Goal: Information Seeking & Learning: Learn about a topic

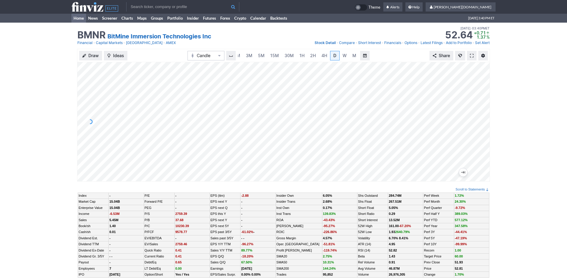
click at [80, 18] on link "Home" at bounding box center [78, 18] width 15 height 9
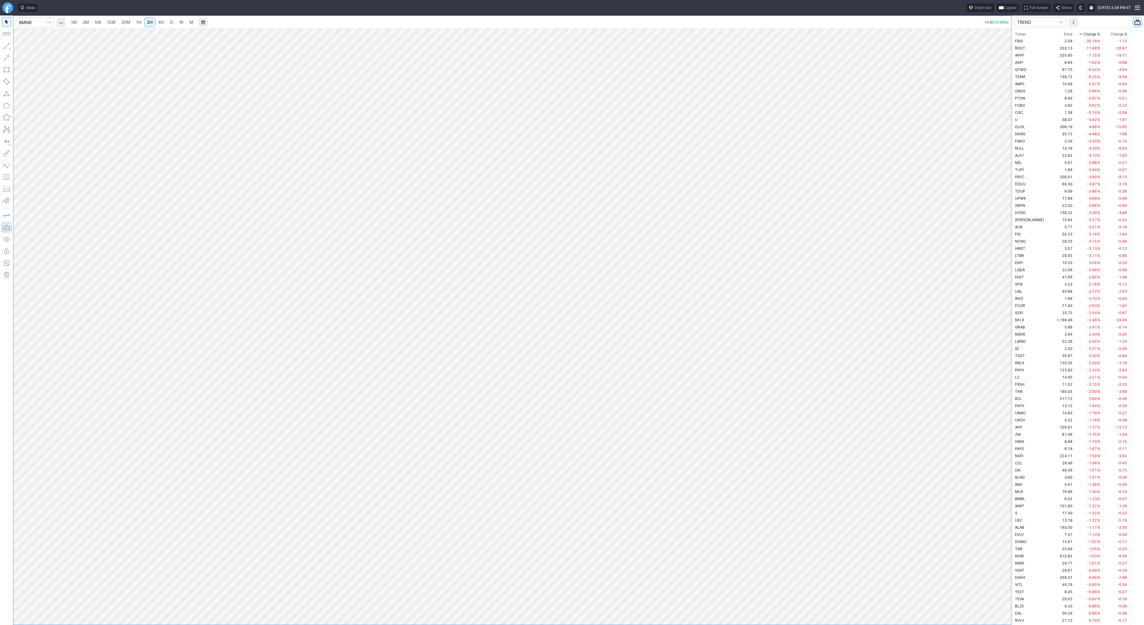
scroll to position [1222, 0]
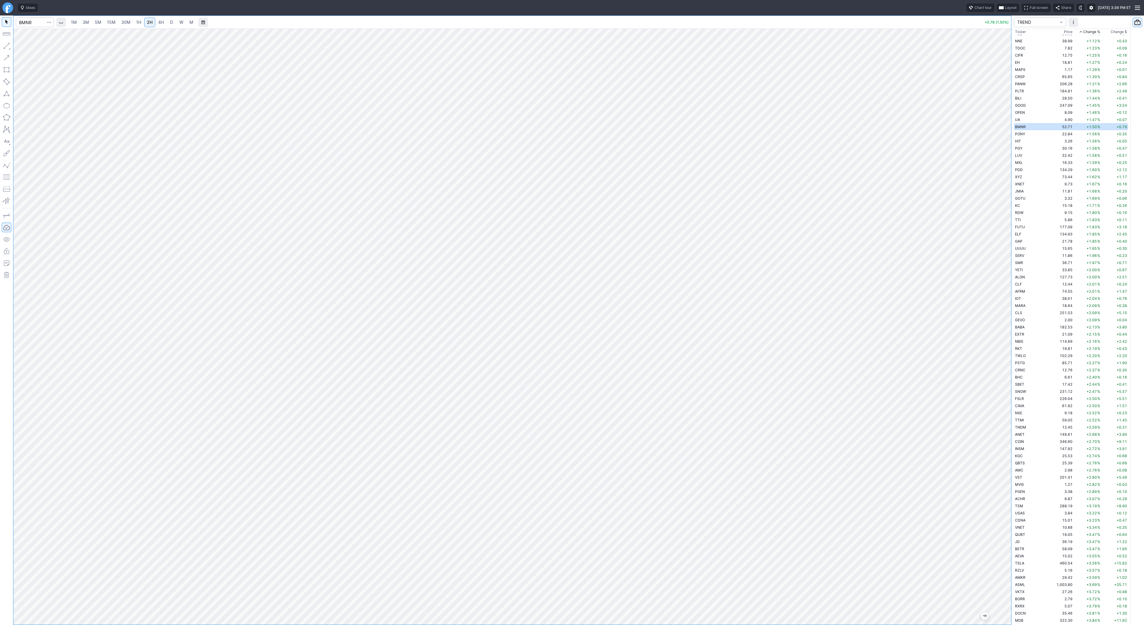
click at [125, 22] on span "30M" at bounding box center [125, 22] width 9 height 5
click at [7, 47] on button "button" at bounding box center [7, 46] width 10 height 10
click at [26, 46] on span "Line" at bounding box center [35, 47] width 24 height 6
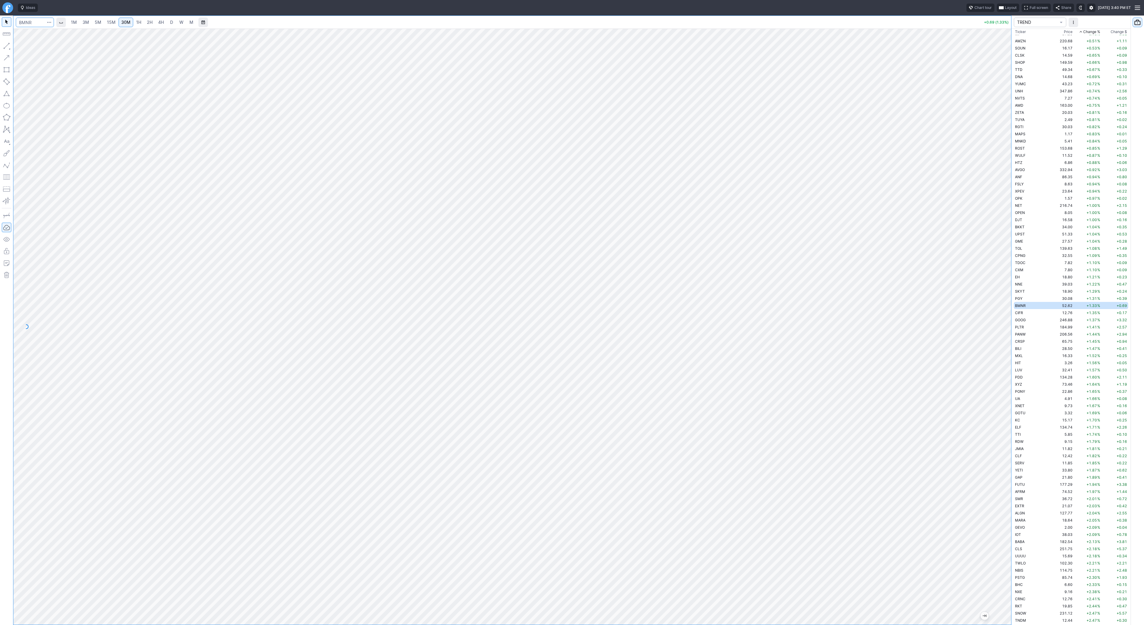
click at [28, 23] on input "Search" at bounding box center [35, 23] width 38 height 10
type input "sbet"
click at [25, 34] on span "SBET" at bounding box center [25, 35] width 9 height 4
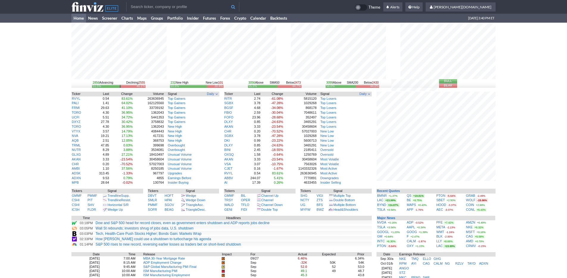
click at [509, 193] on div "2856 Advancing Declining 2555 51.5% 46.1% 231 New High New Low 101 69.6% 30.4% …" at bounding box center [283, 195] width 567 height 345
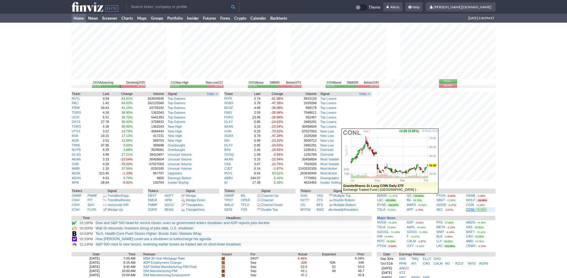
click at [469, 211] on link "CONL" at bounding box center [470, 210] width 9 height 4
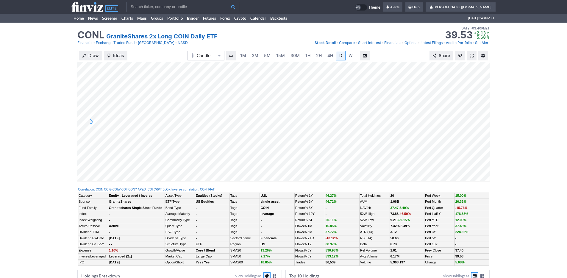
scroll to position [0, 6]
click at [253, 53] on link "3M" at bounding box center [249, 56] width 12 height 10
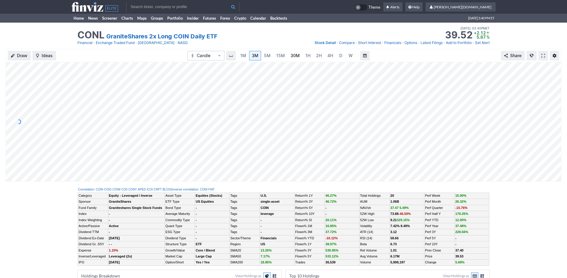
click at [297, 55] on span "30M" at bounding box center [295, 55] width 9 height 5
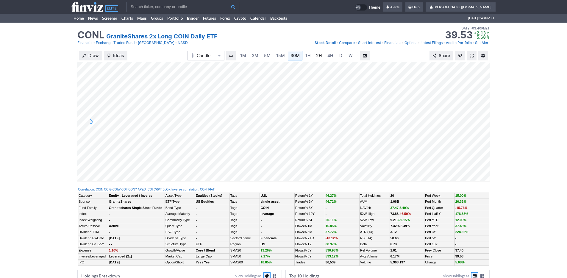
click at [317, 57] on span "2H" at bounding box center [319, 55] width 6 height 5
click at [327, 57] on link "4H" at bounding box center [324, 56] width 11 height 10
click at [198, 20] on link "Insider" at bounding box center [193, 18] width 16 height 9
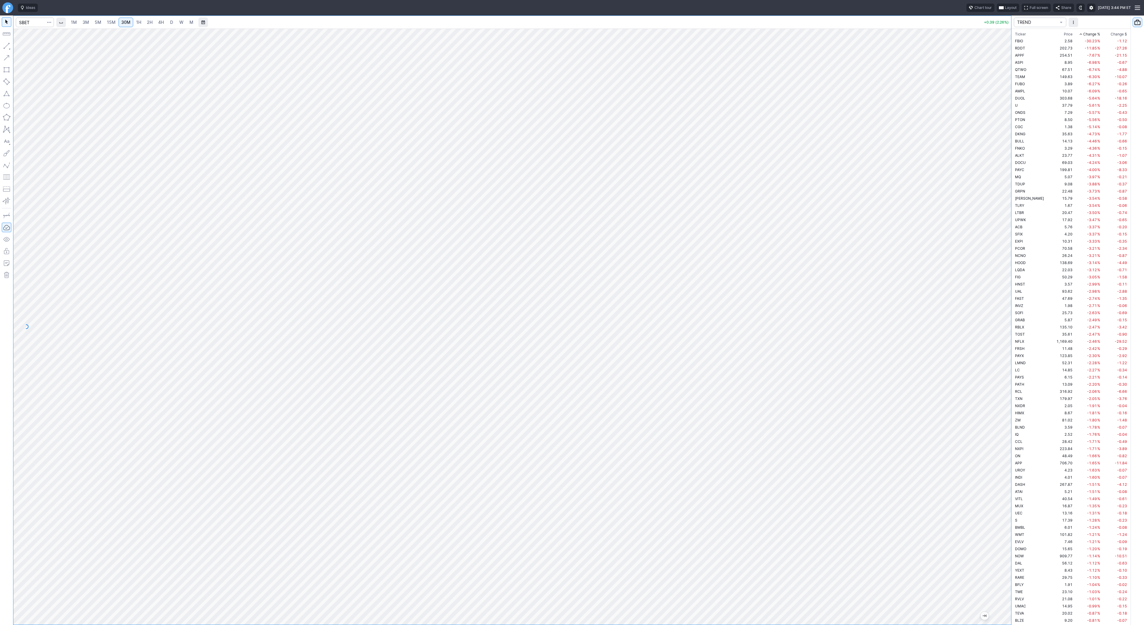
scroll to position [1315, 0]
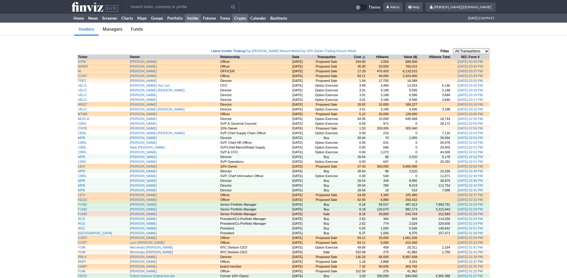
click at [238, 19] on link "Crypto" at bounding box center [240, 18] width 16 height 9
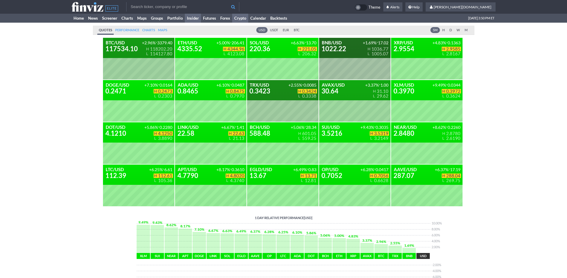
click at [193, 19] on link "Insider" at bounding box center [193, 18] width 16 height 9
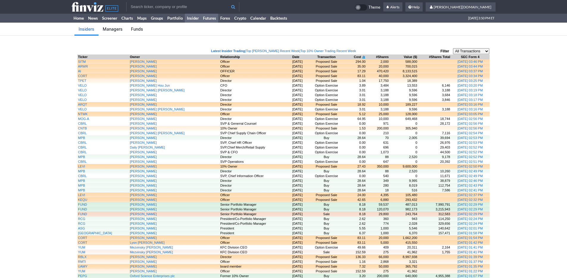
click at [212, 19] on link "Futures" at bounding box center [209, 18] width 17 height 9
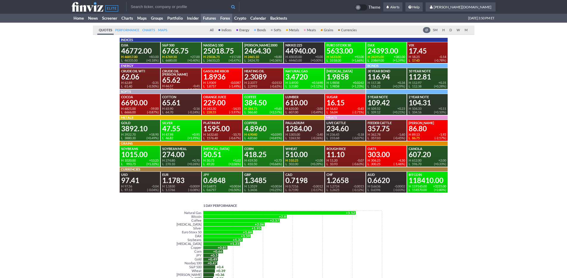
click at [226, 21] on link "Forex" at bounding box center [225, 18] width 14 height 9
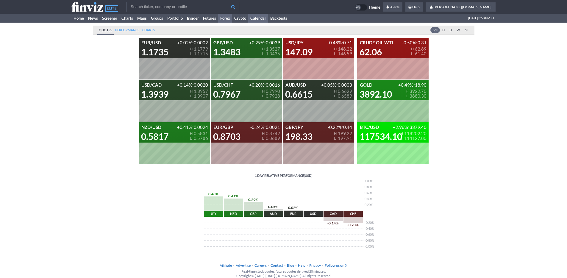
click at [258, 20] on link "Calendar" at bounding box center [258, 18] width 20 height 9
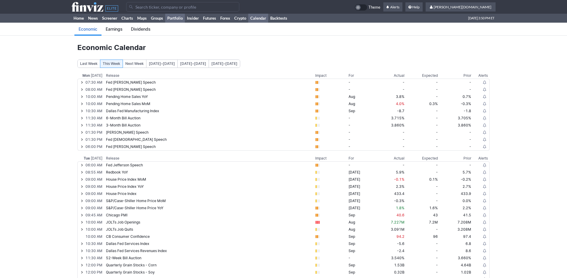
click at [178, 19] on link "Portfolio" at bounding box center [175, 18] width 20 height 9
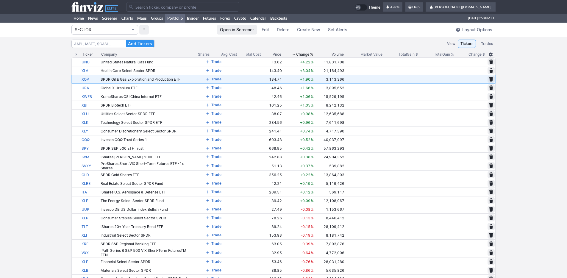
click at [113, 31] on span "SECTOR" at bounding box center [102, 30] width 54 height 6
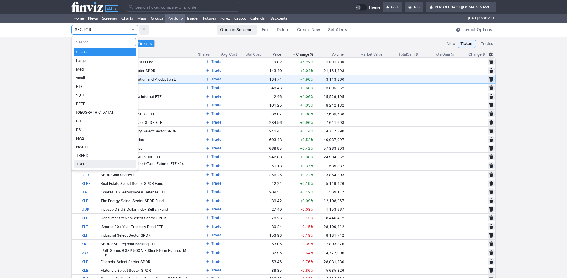
click at [100, 165] on span "TSEL" at bounding box center [104, 164] width 57 height 6
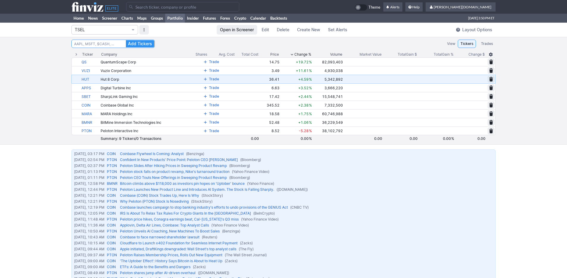
click at [96, 43] on input at bounding box center [112, 44] width 83 height 8
type input "crnc"
click at [126, 40] on button "Add Tickers" at bounding box center [140, 43] width 28 height 7
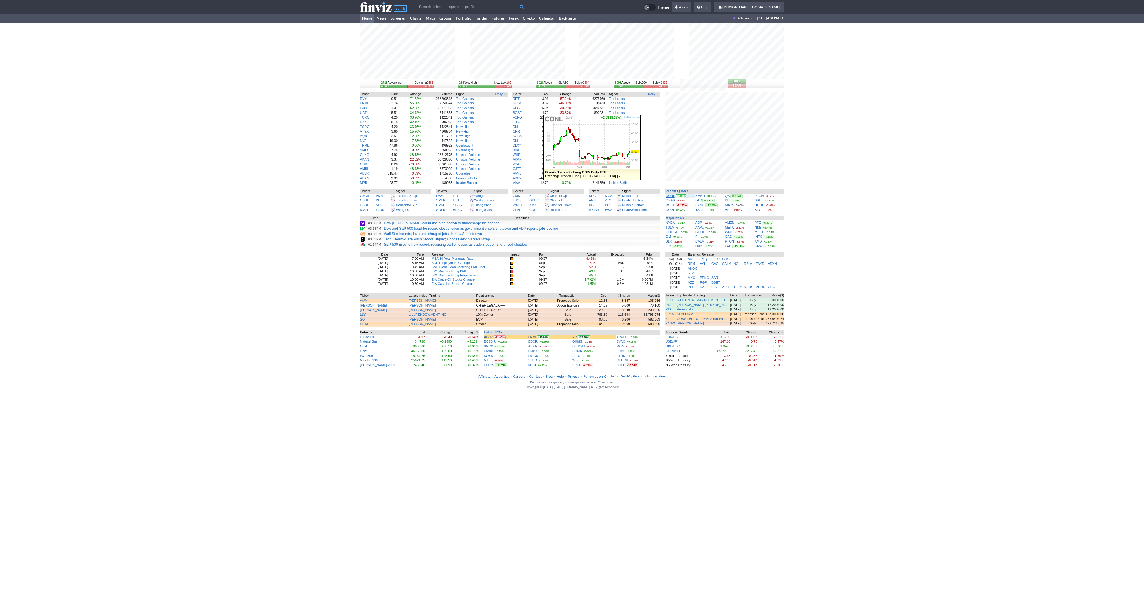
click at [671, 197] on link "CONL" at bounding box center [670, 196] width 9 height 4
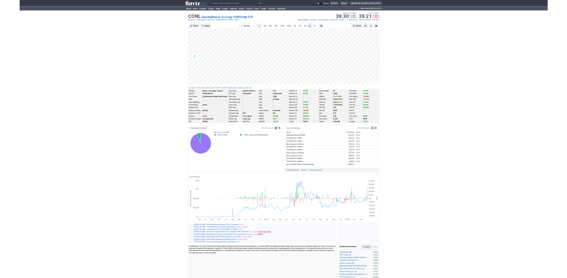
scroll to position [0, 6]
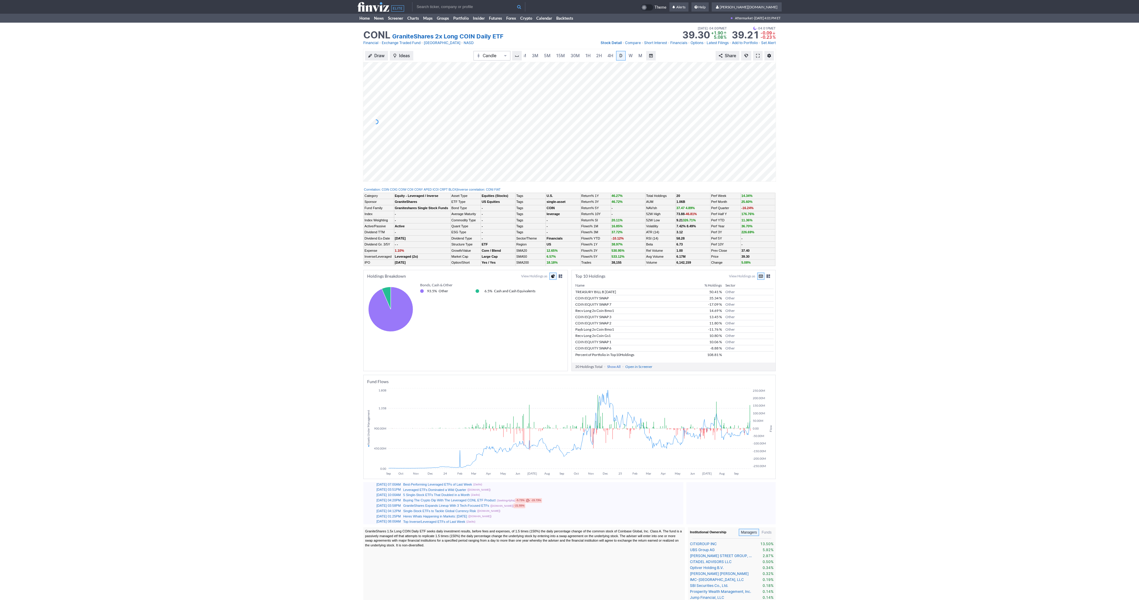
click at [758, 53] on span at bounding box center [758, 55] width 4 height 5
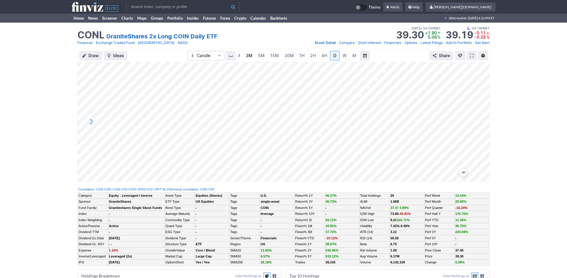
click at [251, 55] on span "3M" at bounding box center [249, 55] width 7 height 5
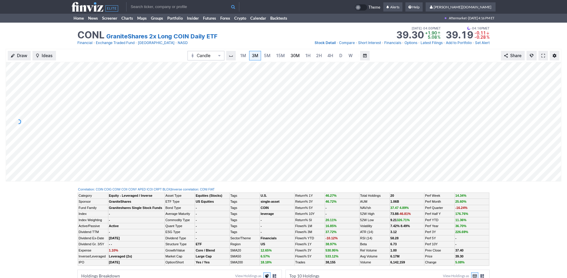
click at [300, 53] on link "30M" at bounding box center [295, 56] width 15 height 10
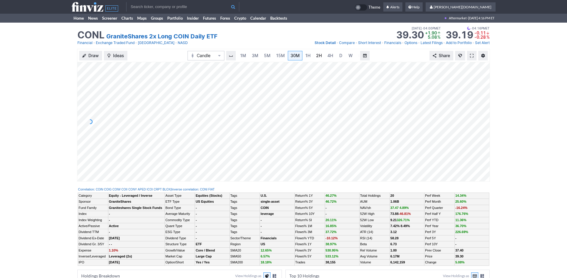
click at [316, 56] on span "2H" at bounding box center [319, 55] width 6 height 5
click at [24, 25] on div "CONL GraniteShares 2x Long COIN Daily ETF Last Close Oct 01 • 04:00PM ET 39.30 …" at bounding box center [283, 36] width 567 height 26
click at [73, 18] on link "Home" at bounding box center [78, 18] width 15 height 9
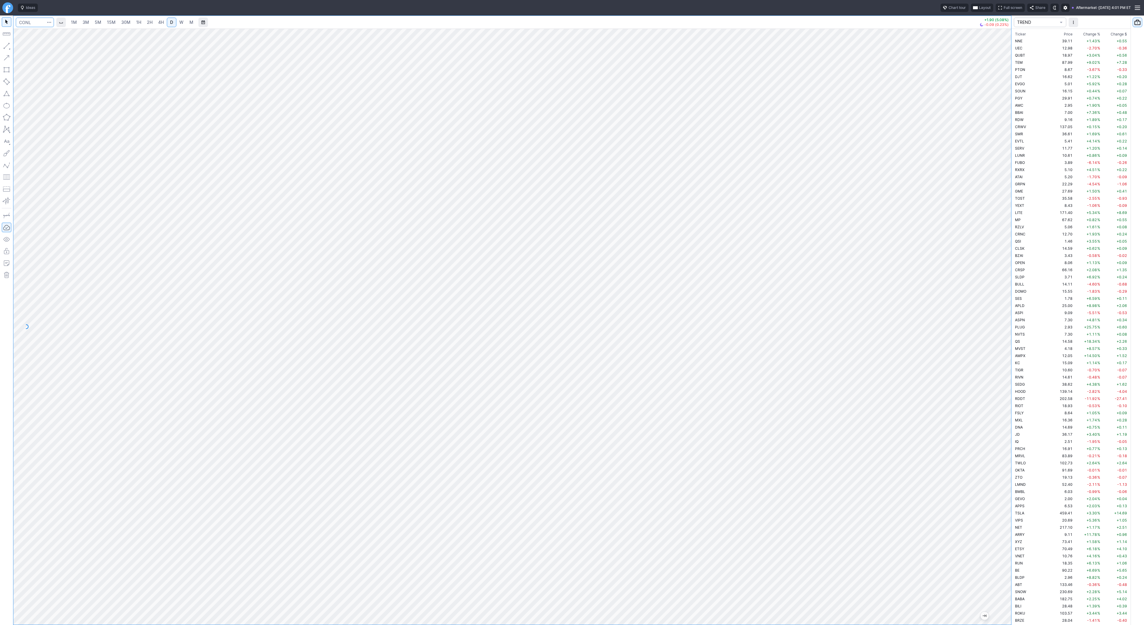
click at [31, 23] on input "Search" at bounding box center [35, 23] width 38 height 10
type input "bmnr"
click at [0, 276] on html "Ideas Chart tour Layout Full screen Share Aftermarket · [DATE] 4:01 PM ET 1M 3M…" at bounding box center [572, 312] width 1144 height 625
click at [151, 23] on span "2H" at bounding box center [150, 22] width 6 height 5
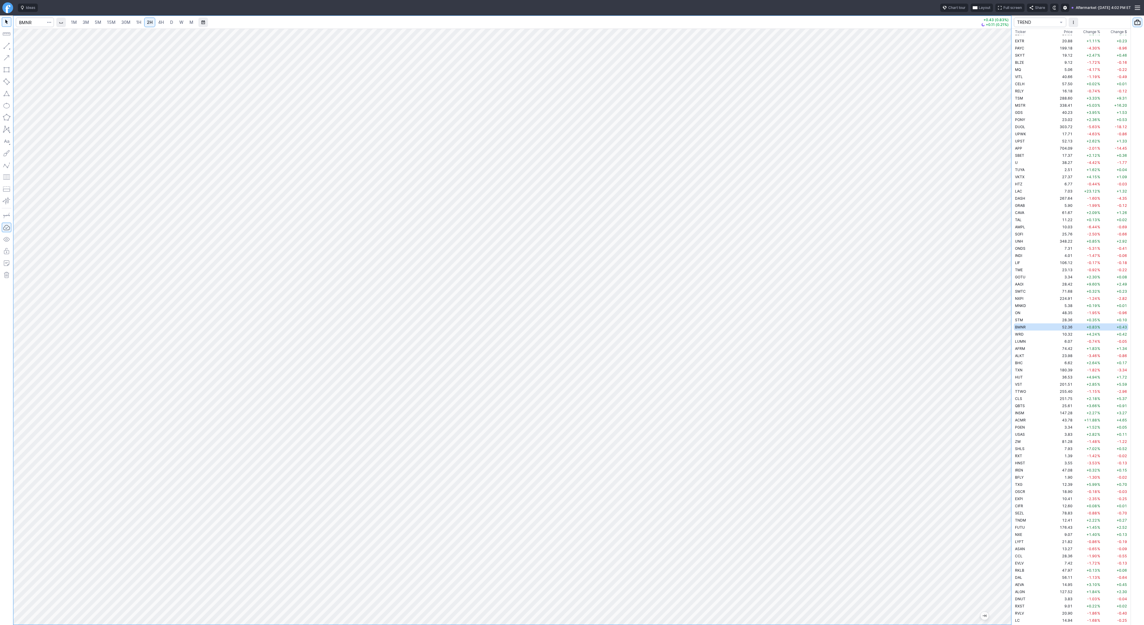
click at [990, 317] on div at bounding box center [512, 327] width 998 height 596
click at [163, 23] on span "4H" at bounding box center [161, 22] width 6 height 5
drag, startPoint x: 23, startPoint y: 46, endPoint x: 24, endPoint y: 56, distance: 9.4
click at [23, 47] on span "Line" at bounding box center [35, 47] width 24 height 6
click at [22, 45] on button "Line" at bounding box center [32, 47] width 35 height 8
